Goal: Task Accomplishment & Management: Manage account settings

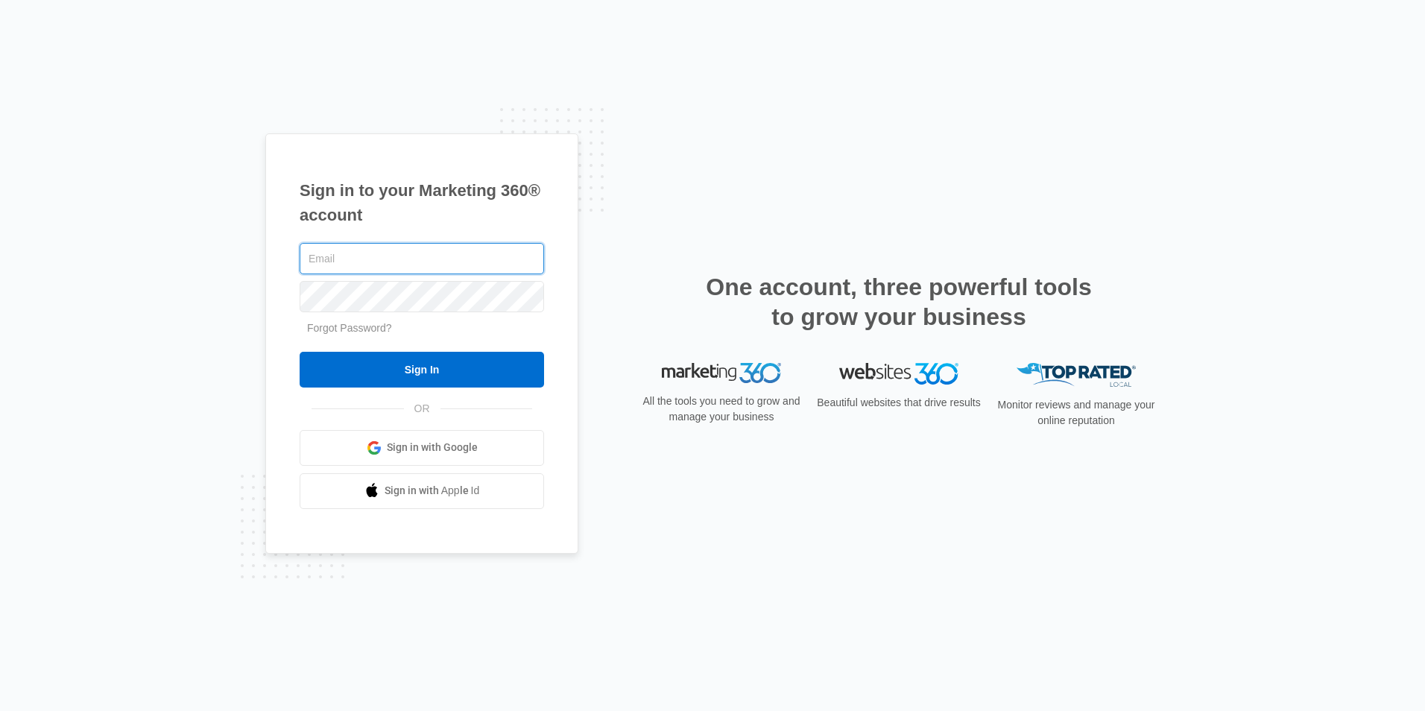
click at [379, 262] on input "text" at bounding box center [422, 258] width 245 height 31
type input "[PERSON_NAME][EMAIL_ADDRESS][DOMAIN_NAME]"
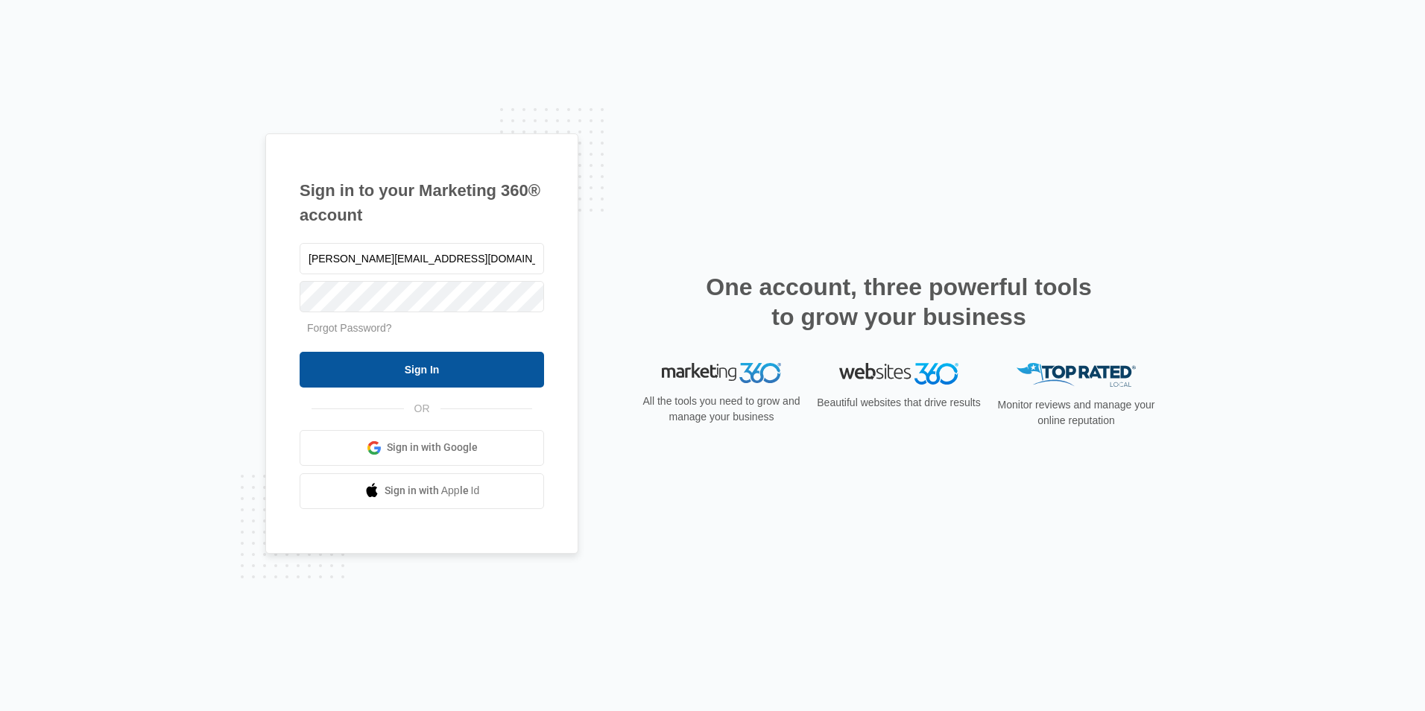
click at [428, 369] on input "Sign In" at bounding box center [422, 370] width 245 height 36
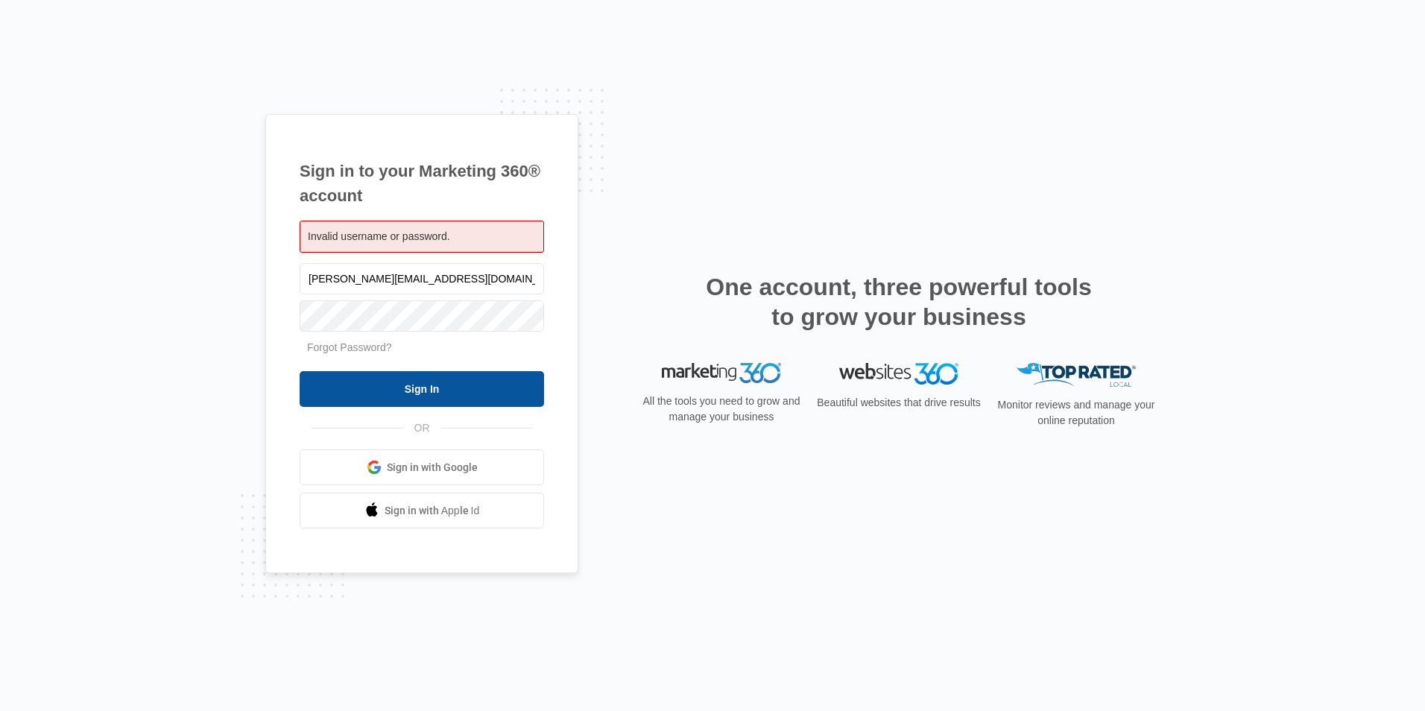
click at [456, 394] on input "Sign In" at bounding box center [422, 389] width 245 height 36
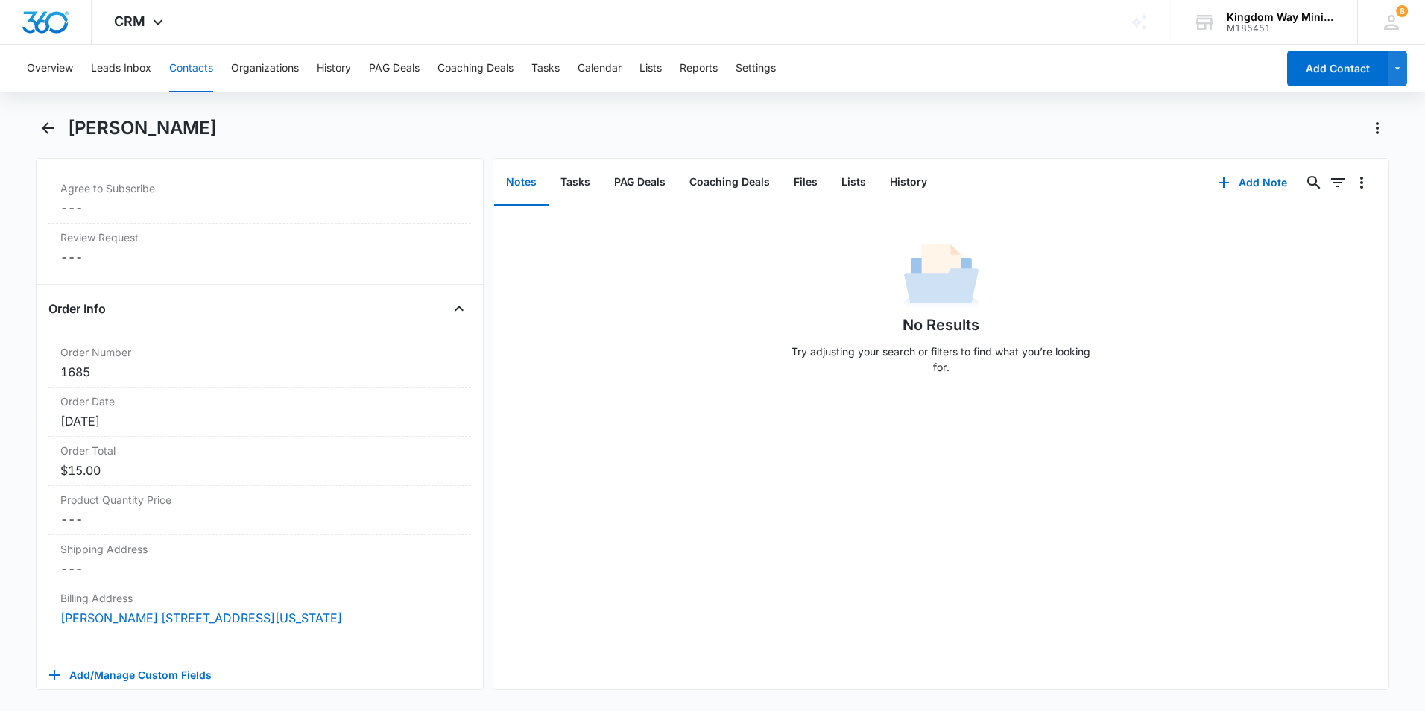
scroll to position [2789, 0]
